Goal: Task Accomplishment & Management: Manage account settings

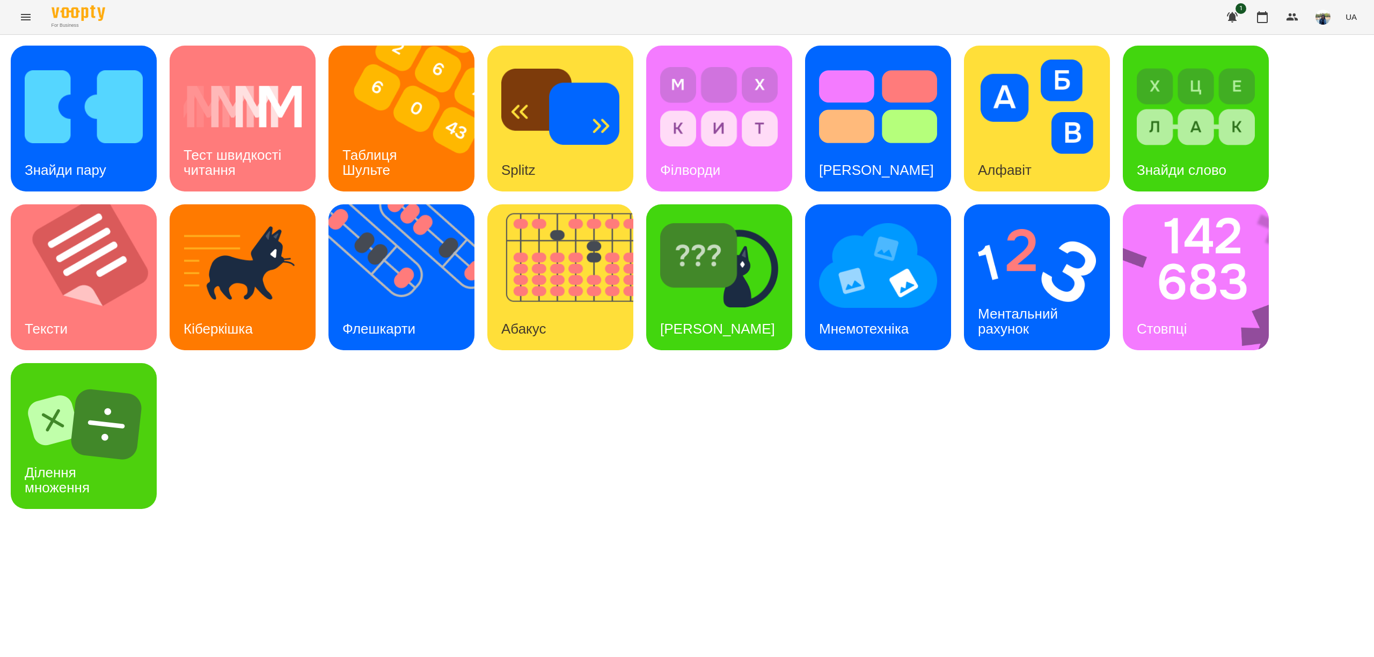
click at [22, 13] on icon "Menu" at bounding box center [25, 17] width 13 height 13
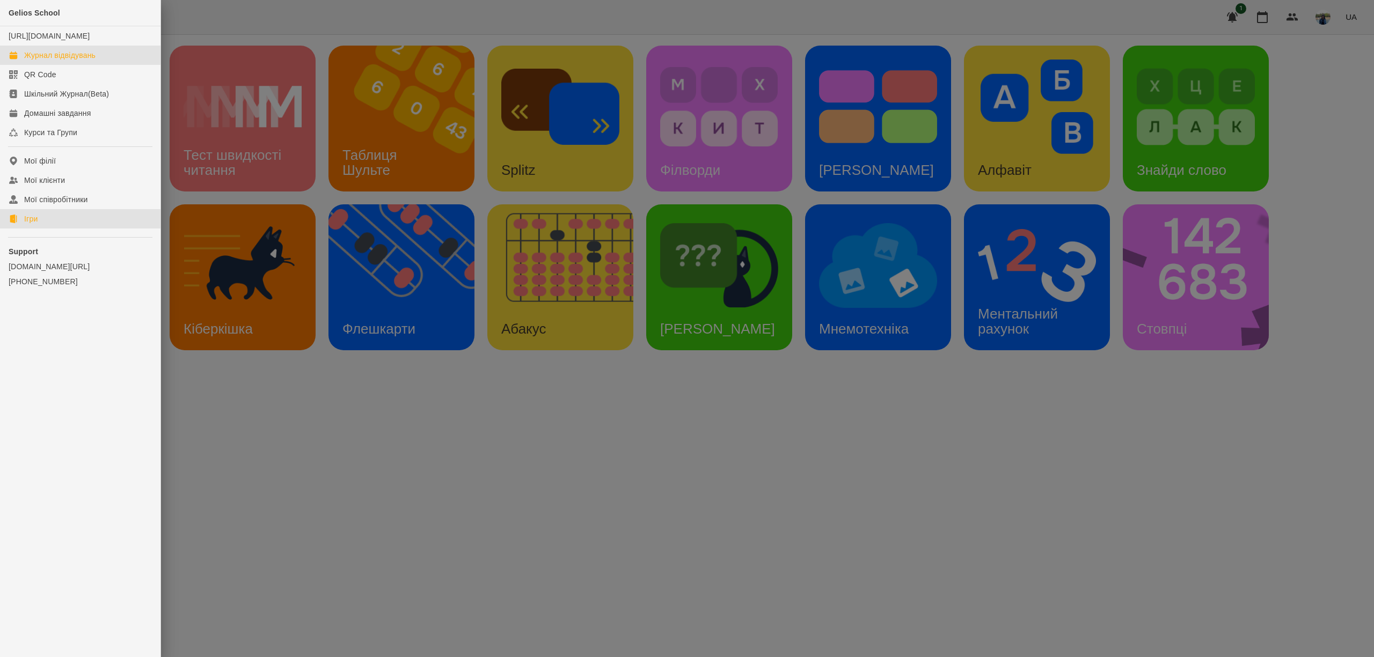
click at [76, 61] on div "Журнал відвідувань" at bounding box center [59, 55] width 71 height 11
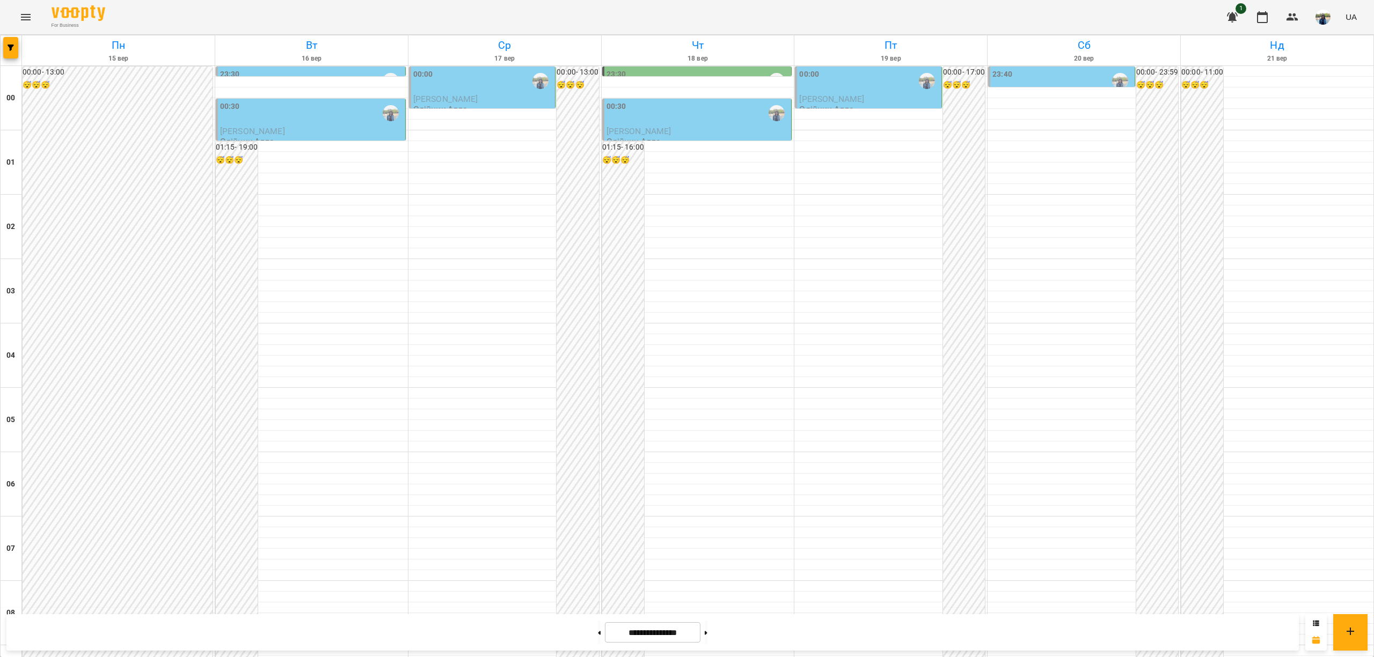
scroll to position [1001, 0]
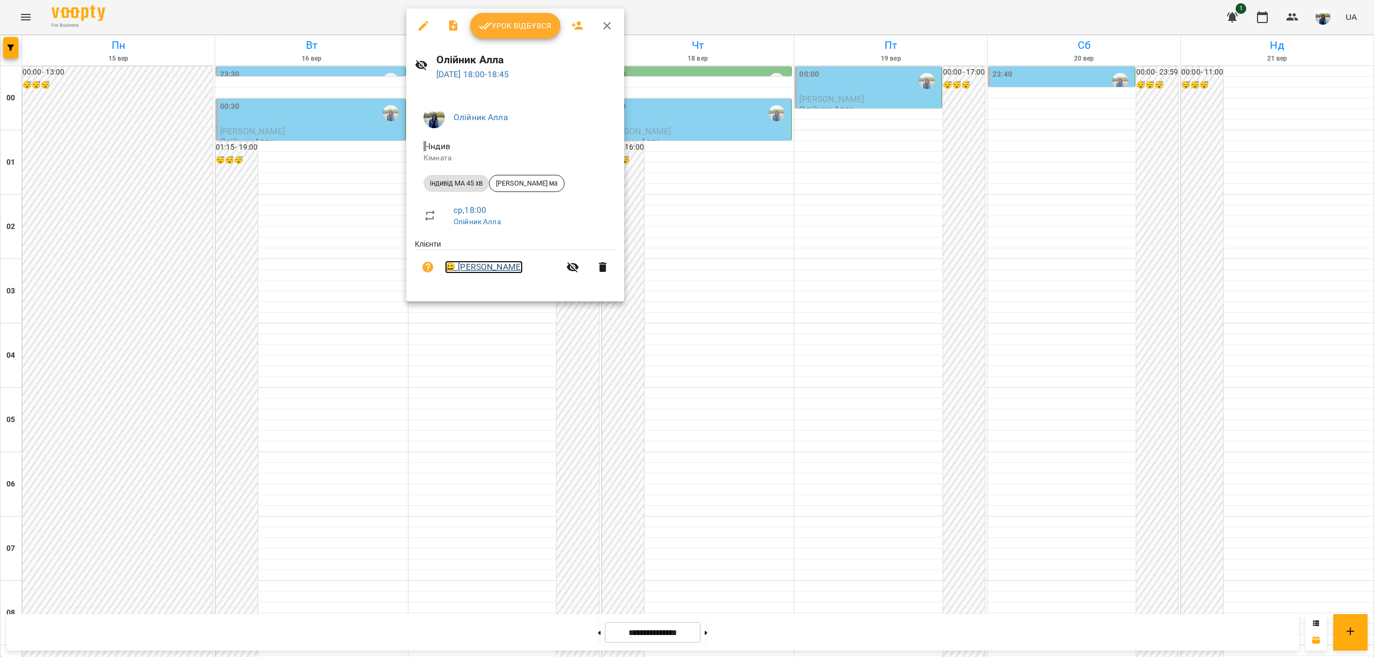
click at [488, 265] on link "😀 [PERSON_NAME]" at bounding box center [484, 267] width 78 height 13
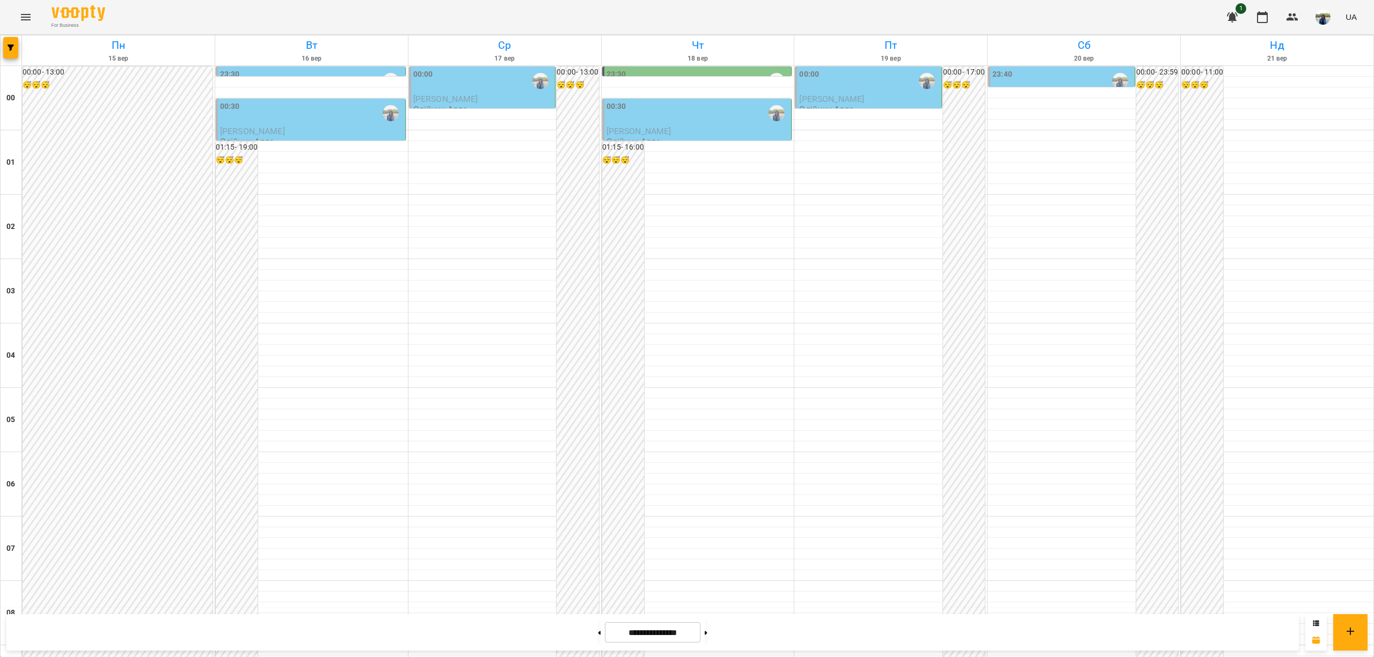
scroll to position [1002, 0]
